Goal: Information Seeking & Learning: Find contact information

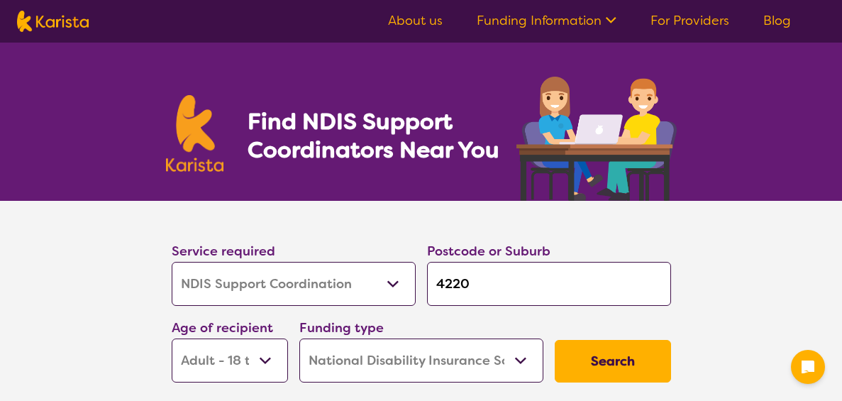
select select "NDIS Support Coordination"
select select "AD"
select select "NDIS"
select select "NDIS Support Coordination"
select select "AD"
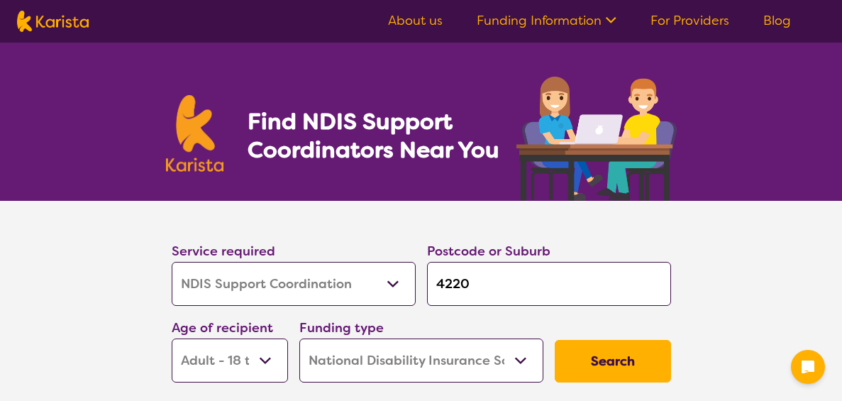
select select "NDIS"
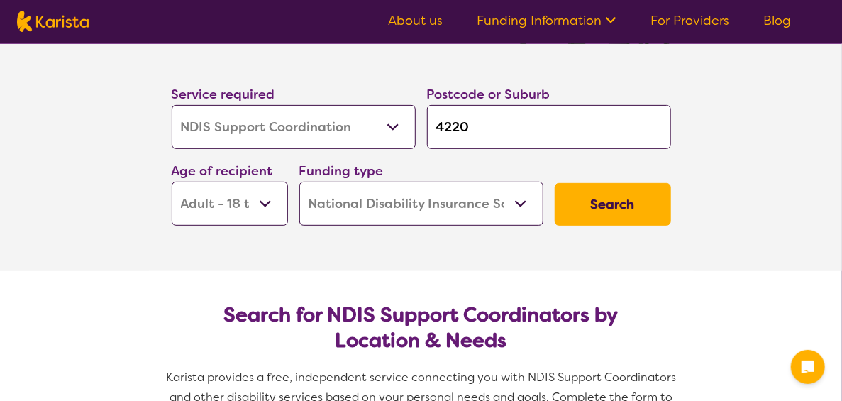
scroll to position [169, 0]
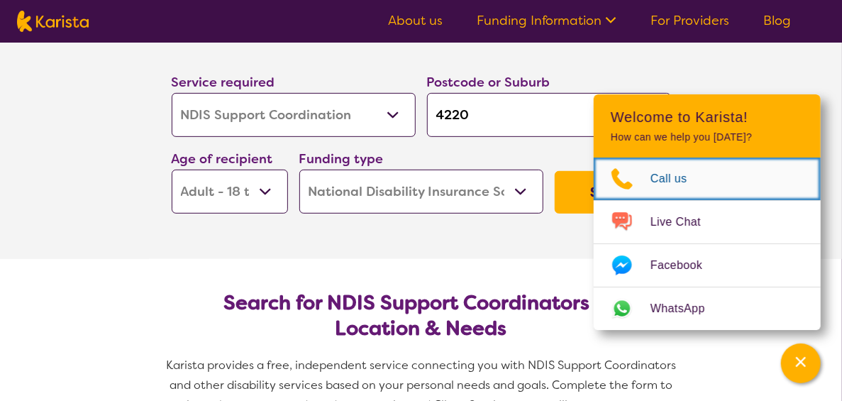
click at [646, 189] on icon "Choose channel" at bounding box center [622, 178] width 57 height 23
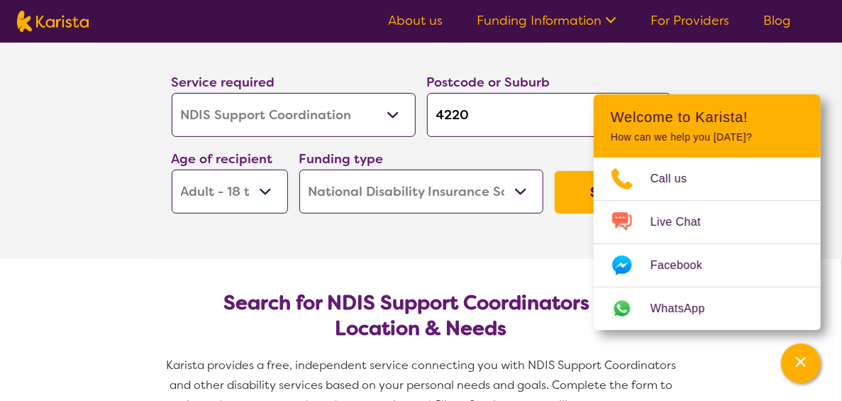
click at [495, 267] on section "Search for NDIS Support Coordinators by Location & Needs Karista provides a fre…" at bounding box center [421, 357] width 545 height 197
click at [518, 245] on section "Service required Allied Health Assistant Assessment ([MEDICAL_DATA] or [MEDICAL…" at bounding box center [422, 145] width 568 height 227
click at [578, 184] on button "Search" at bounding box center [613, 192] width 116 height 43
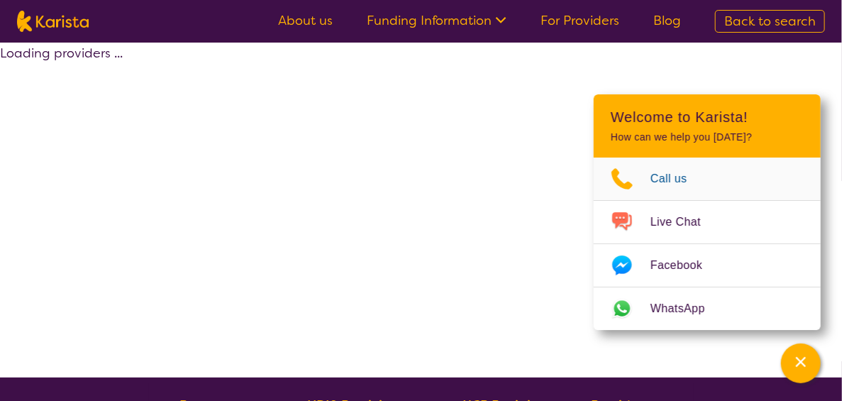
select select "by_score"
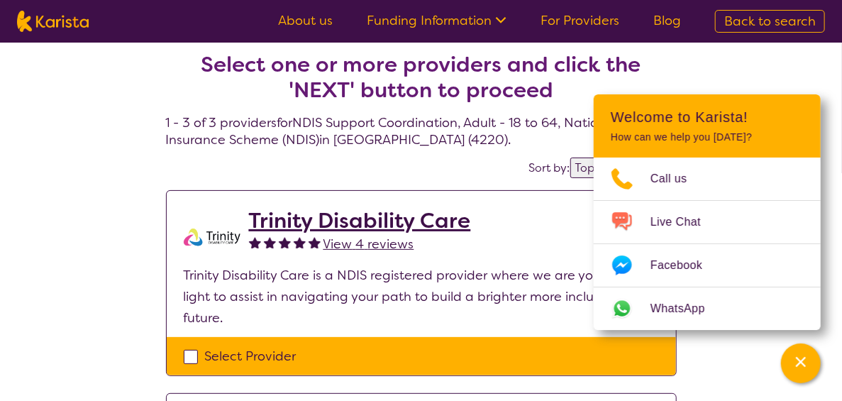
scroll to position [9, 0]
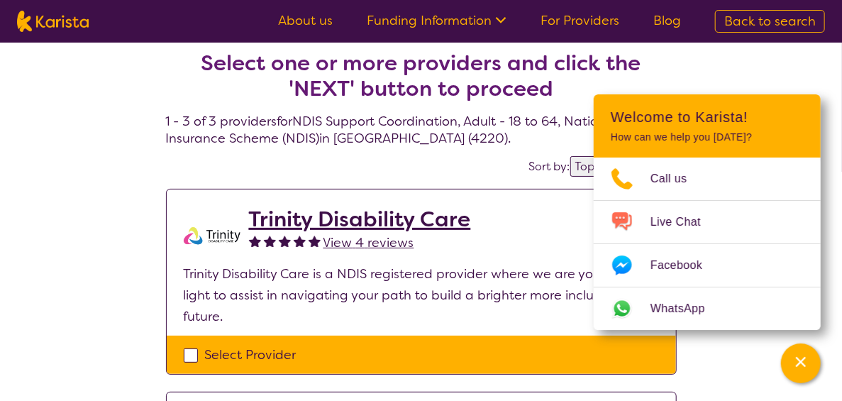
select select "NDIS Support Coordination"
select select "AD"
select select "NDIS"
select select "NDIS Support Coordination"
select select "AD"
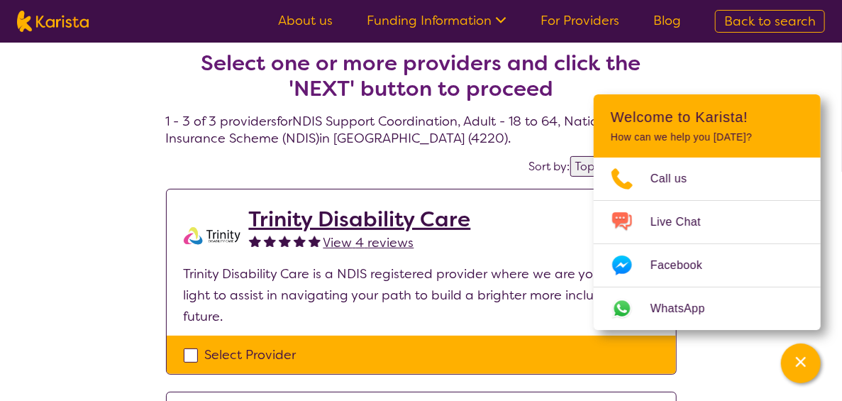
select select "NDIS"
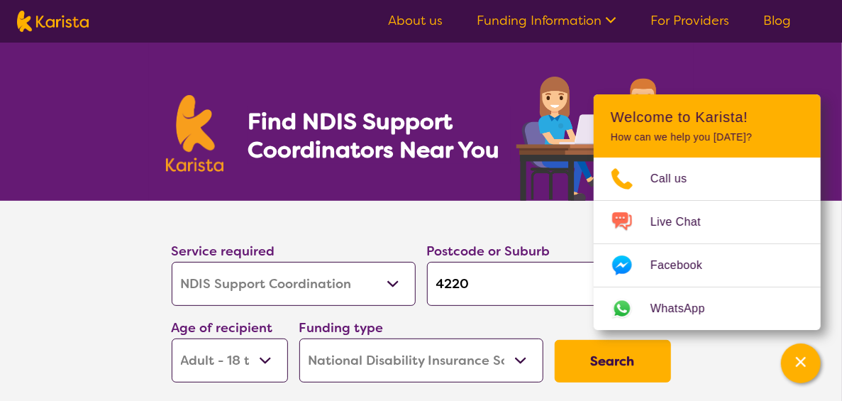
click at [594, 368] on button "Search" at bounding box center [613, 361] width 116 height 43
select select "by_score"
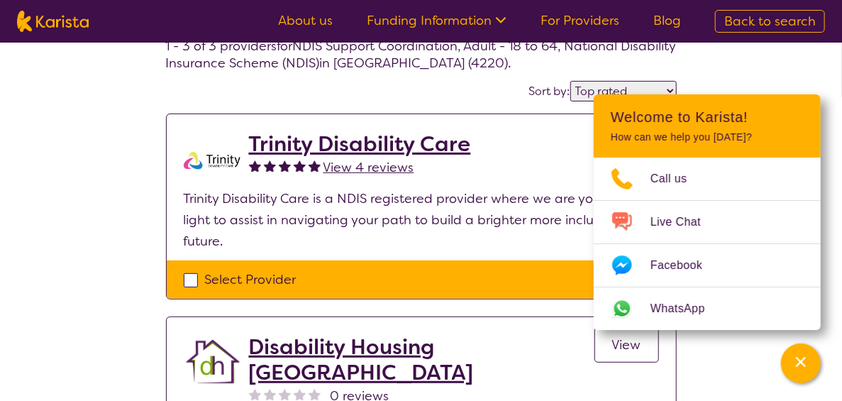
scroll to position [78, 0]
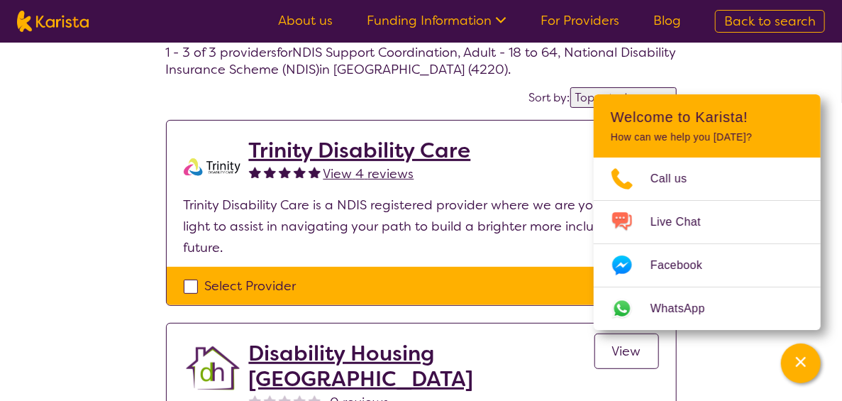
click at [414, 145] on h2 "Trinity Disability Care" at bounding box center [360, 151] width 222 height 26
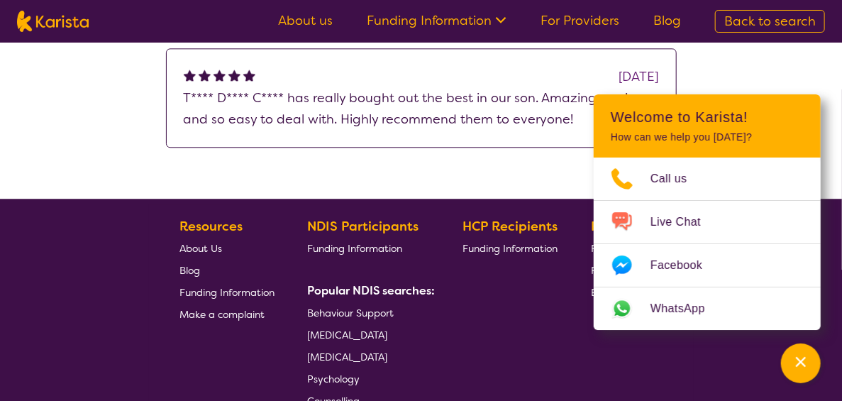
scroll to position [799, 0]
